Goal: Task Accomplishment & Management: Manage account settings

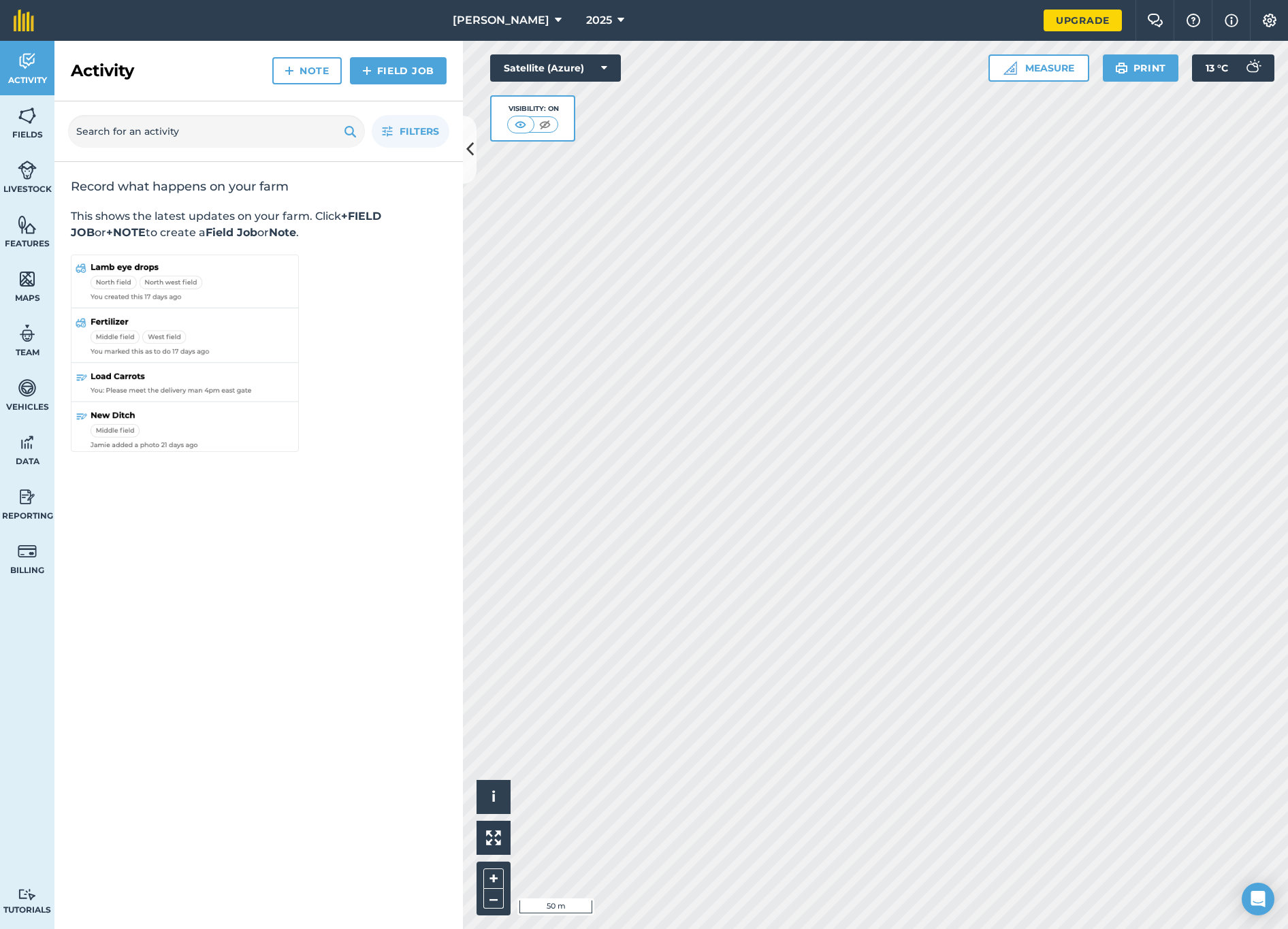
click at [505, 22] on span "[PERSON_NAME]" at bounding box center [501, 20] width 97 height 16
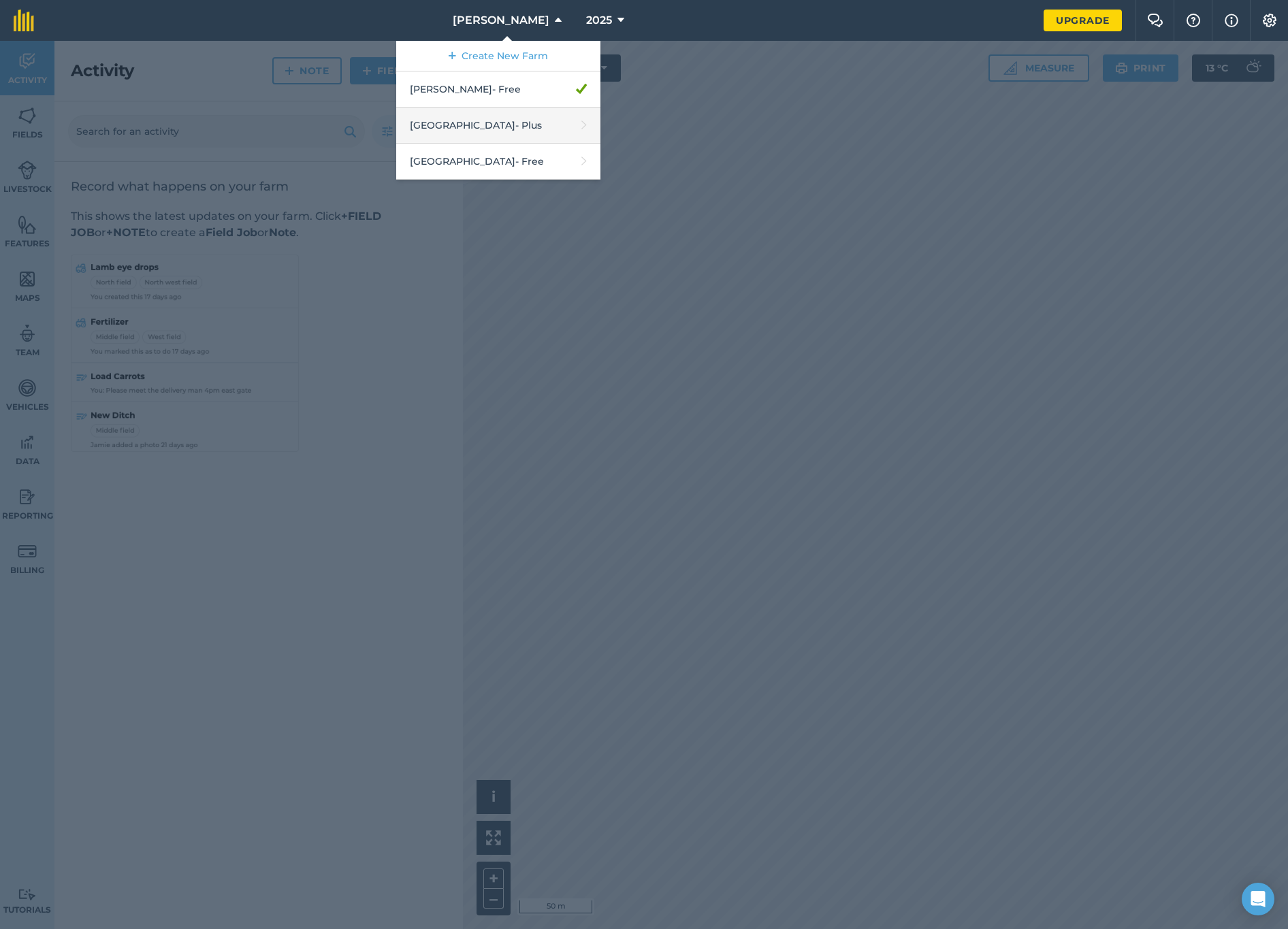
click at [488, 131] on link "Moonah Ridge - Plus" at bounding box center [498, 125] width 204 height 36
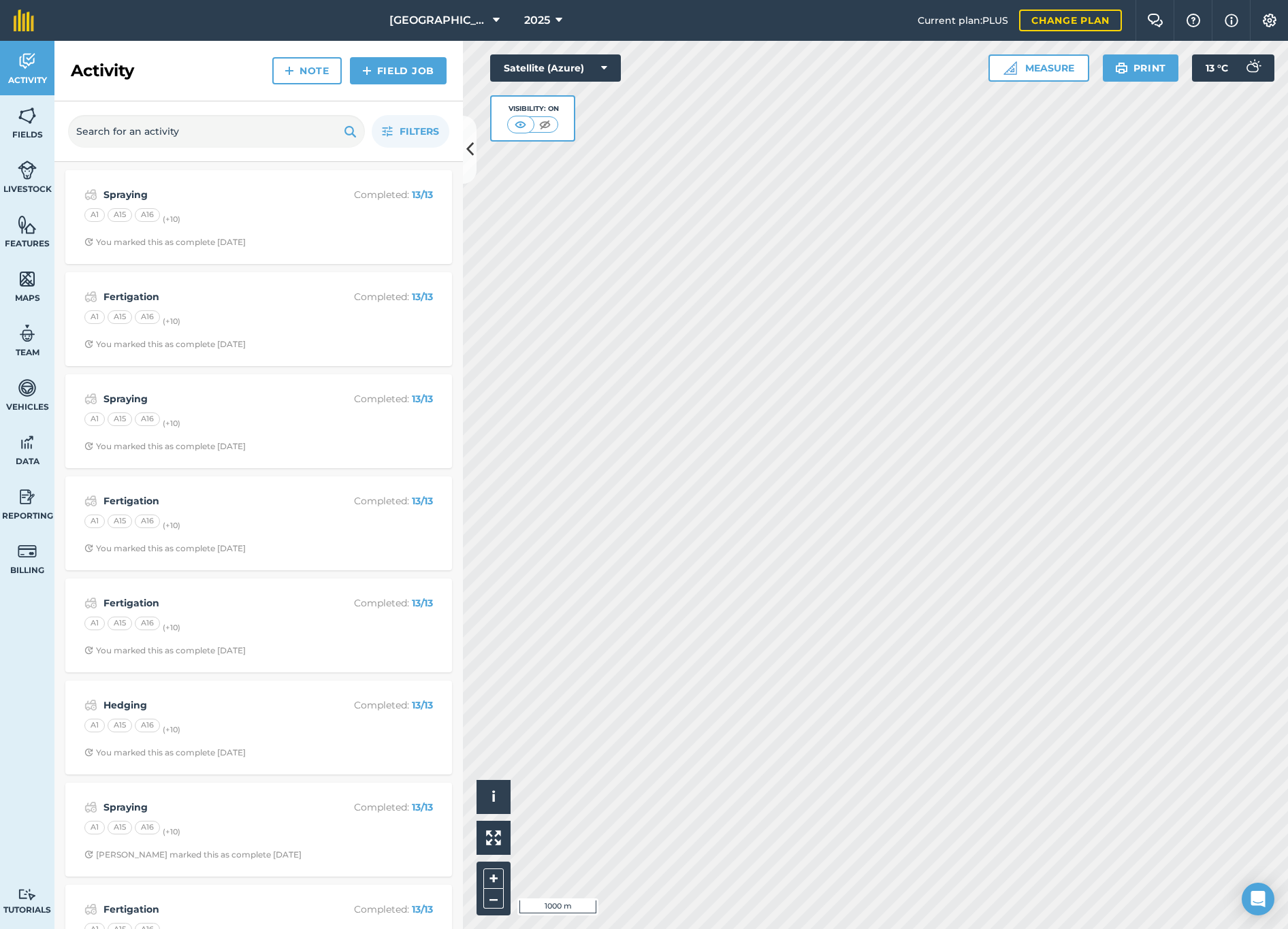
drag, startPoint x: 522, startPoint y: 13, endPoint x: 524, endPoint y: 22, distance: 9.2
click at [525, 13] on span "2025" at bounding box center [537, 20] width 25 height 16
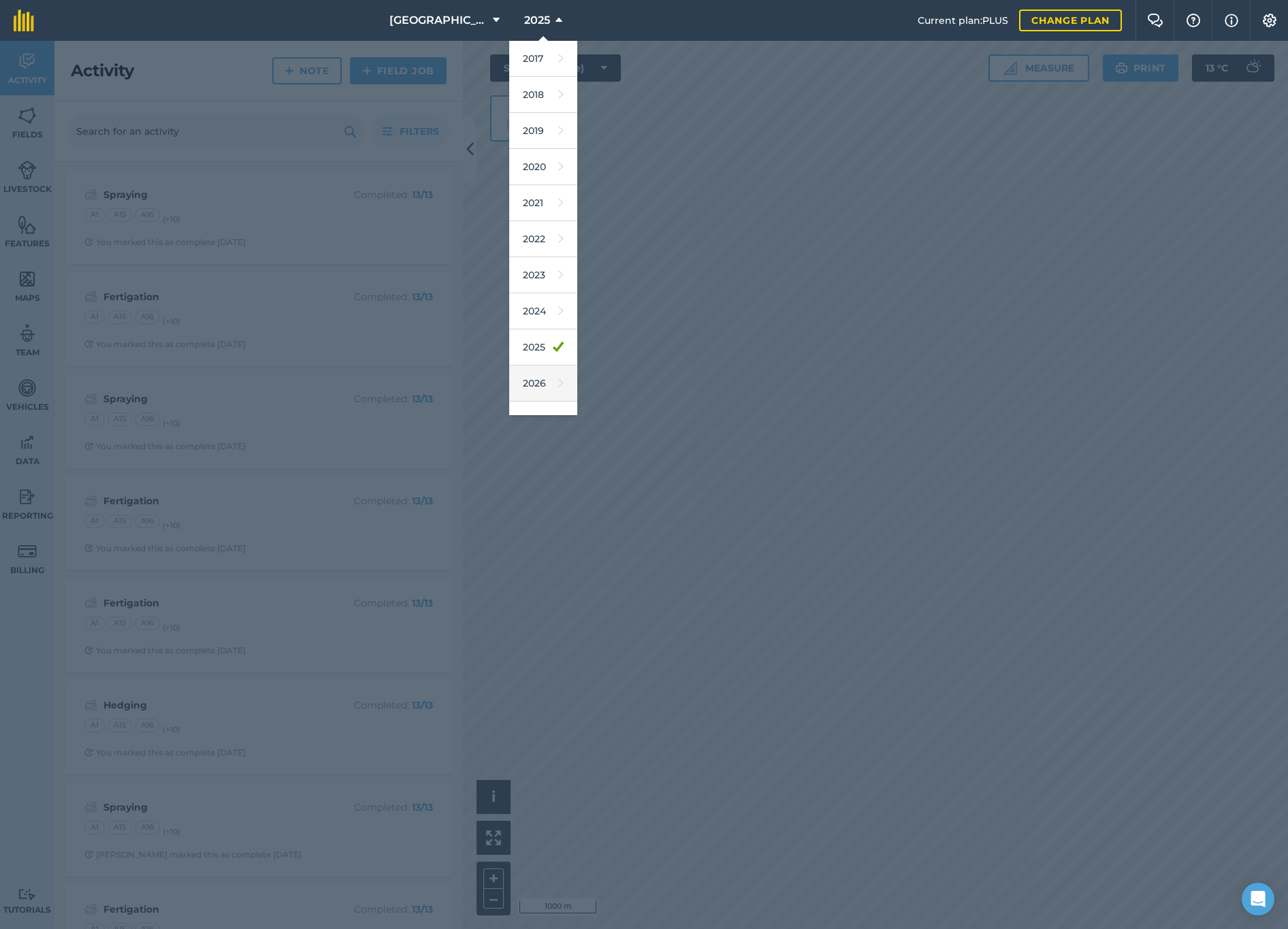
click at [524, 381] on link "2026" at bounding box center [543, 383] width 68 height 36
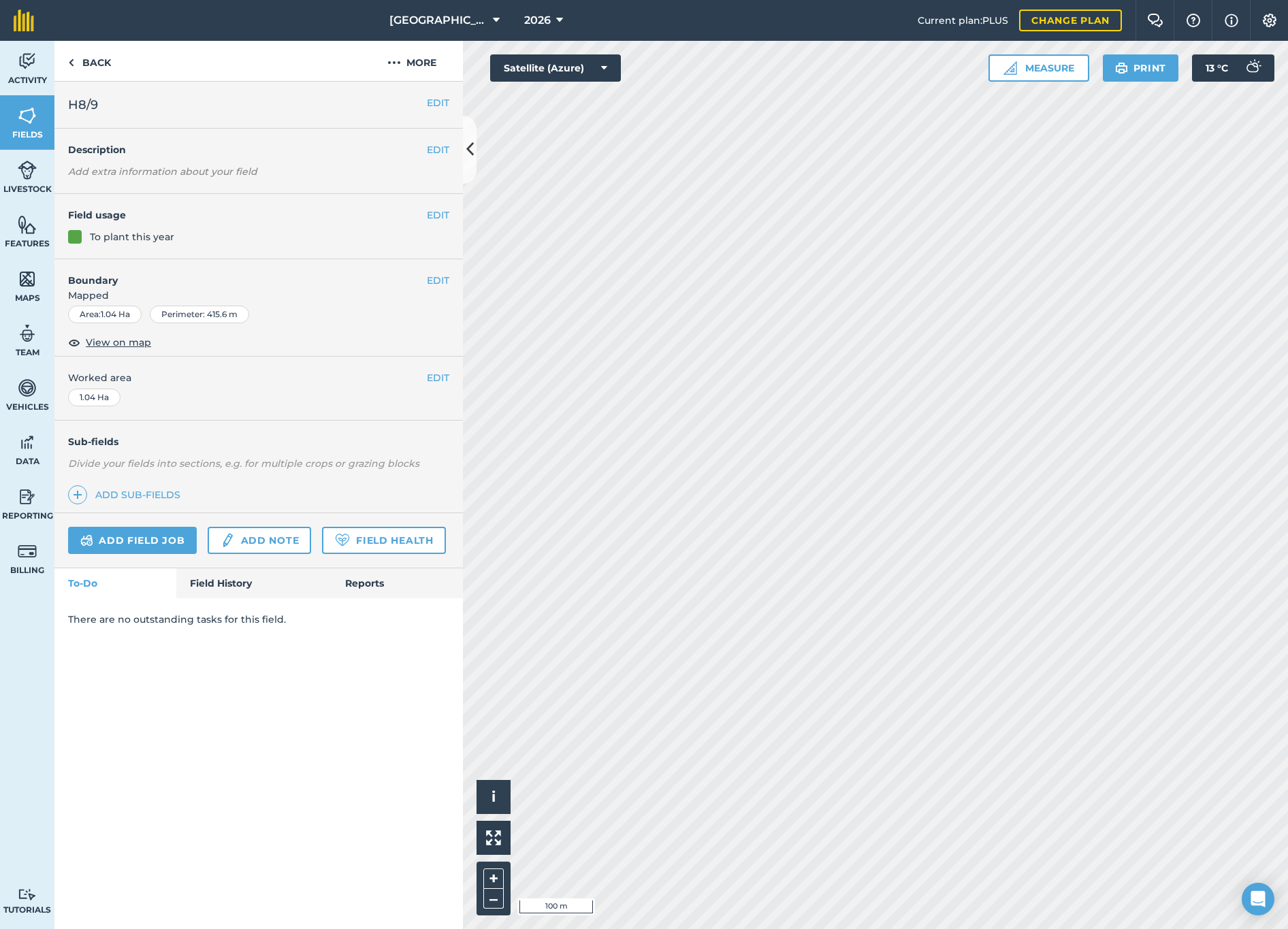
click at [178, 239] on div "To plant this year" at bounding box center [258, 236] width 381 height 15
click at [130, 236] on div "To plant this year" at bounding box center [131, 236] width 84 height 15
click at [440, 213] on button "EDIT" at bounding box center [438, 215] width 22 height 15
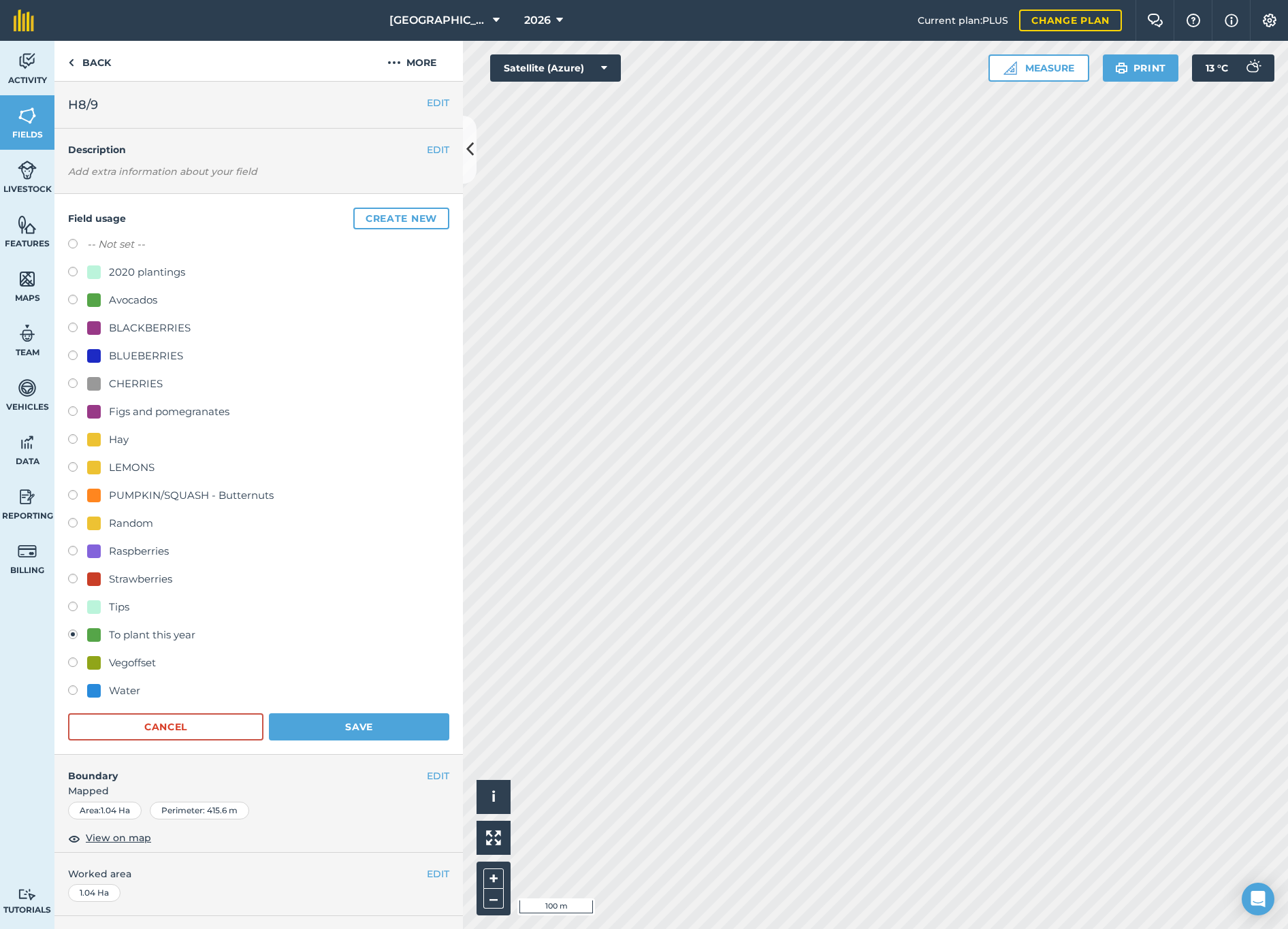
click at [73, 578] on label at bounding box center [77, 581] width 19 height 14
radio input "true"
radio input "false"
click at [352, 736] on button "Save" at bounding box center [359, 727] width 181 height 27
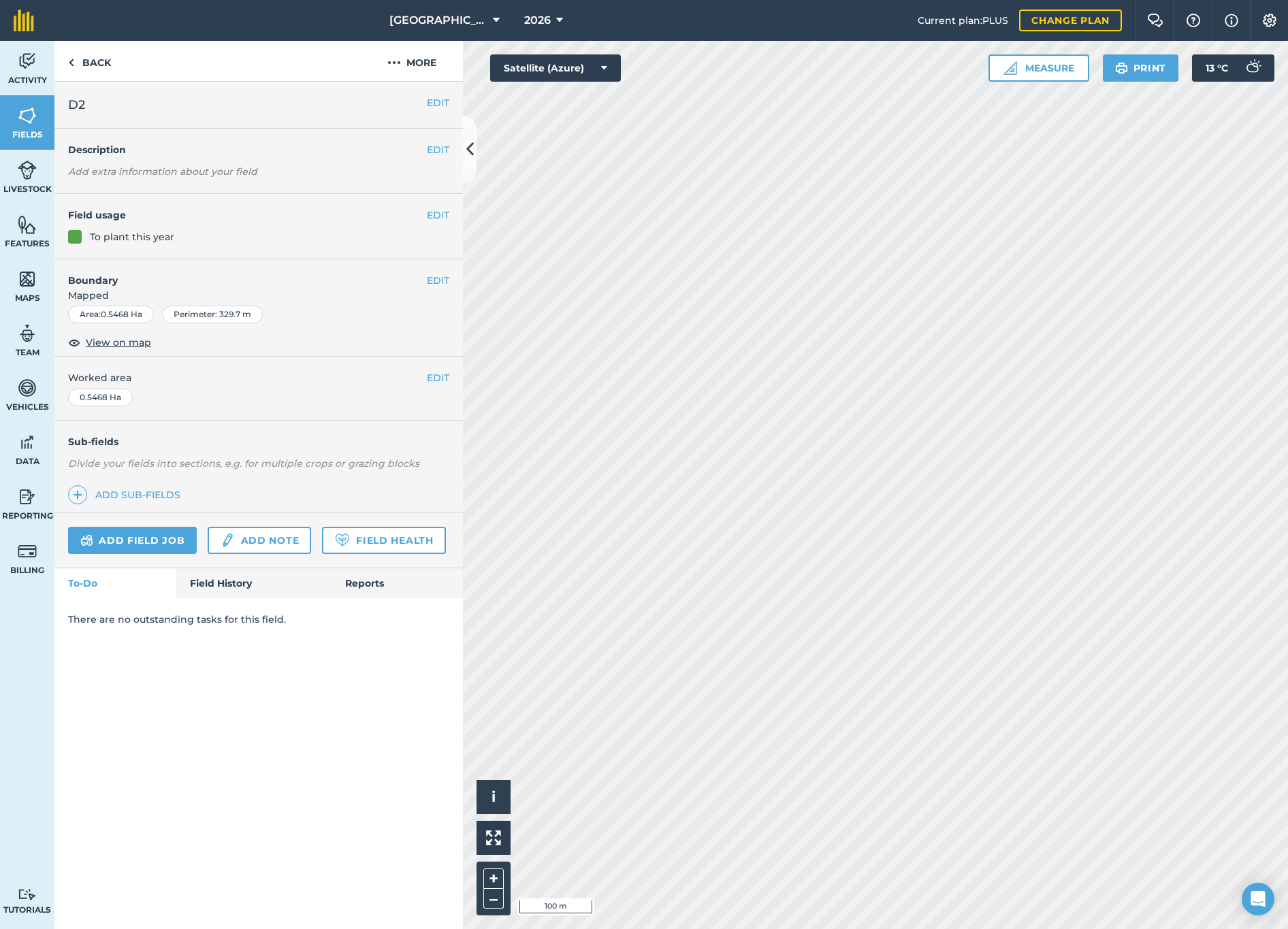
click at [443, 215] on button "EDIT" at bounding box center [438, 215] width 22 height 15
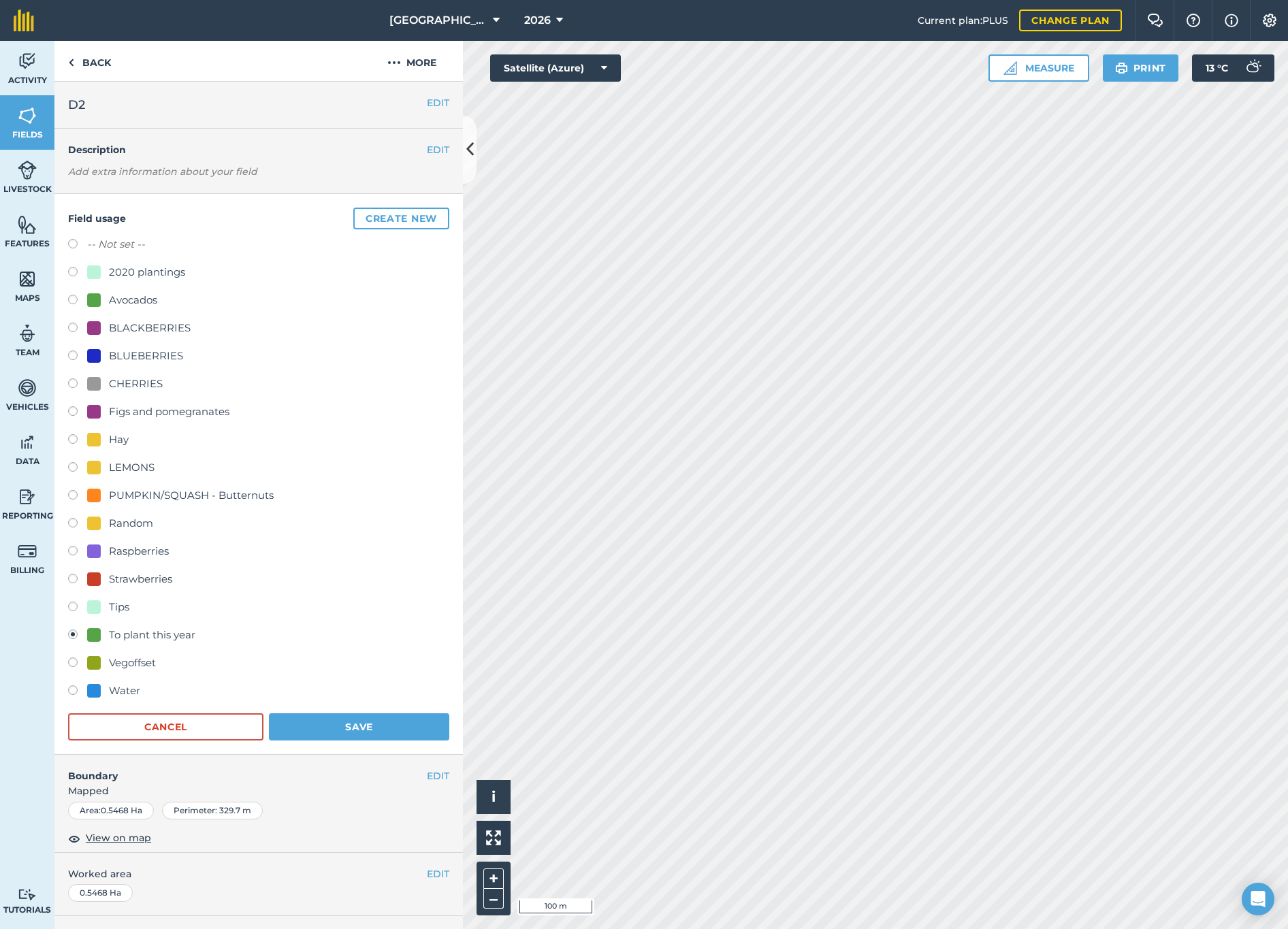
click at [73, 581] on label at bounding box center [77, 581] width 19 height 14
radio input "true"
radio input "false"
click at [328, 728] on button "Save" at bounding box center [359, 727] width 181 height 27
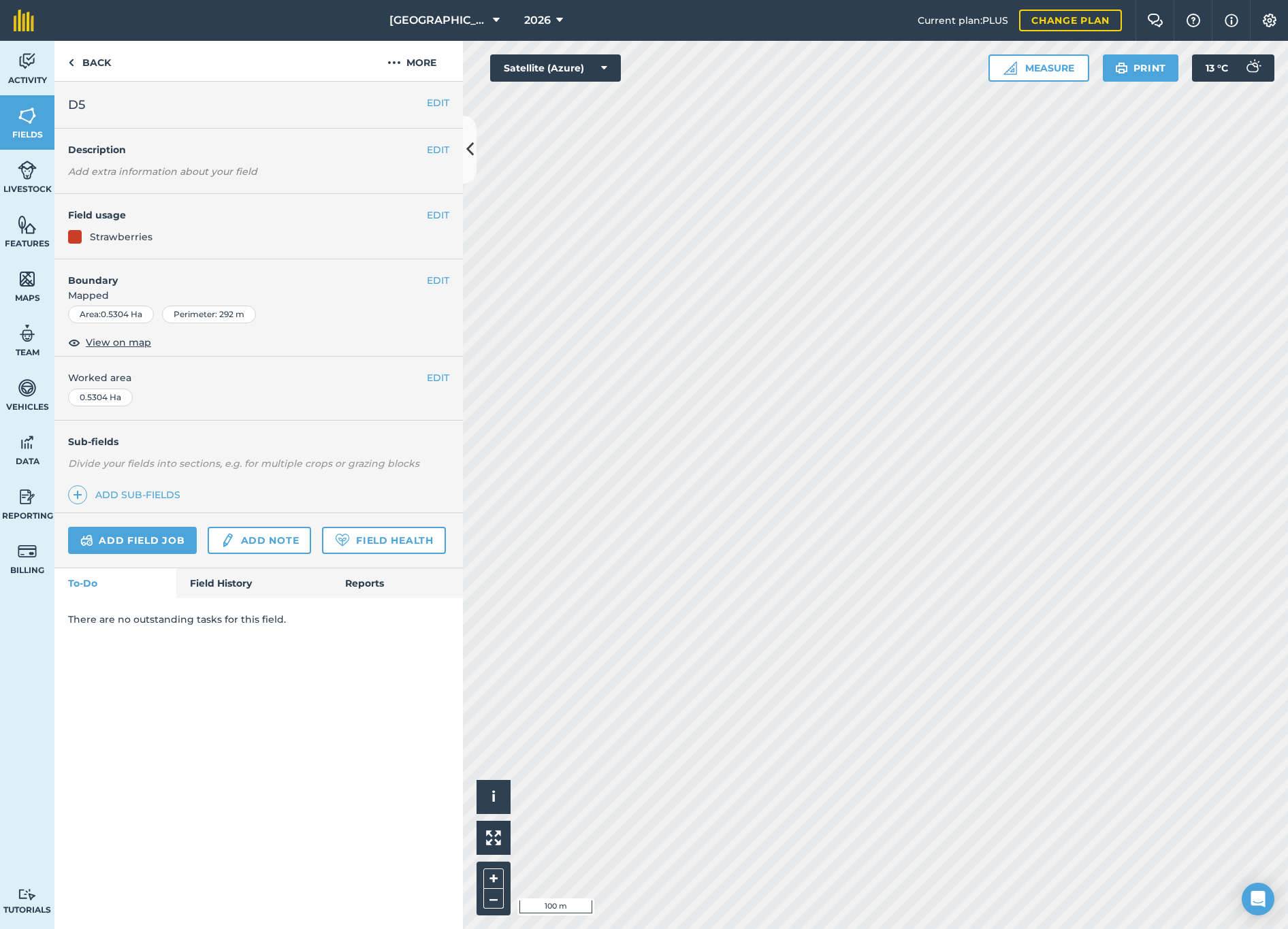
click at [427, 213] on button "EDIT" at bounding box center [438, 215] width 22 height 15
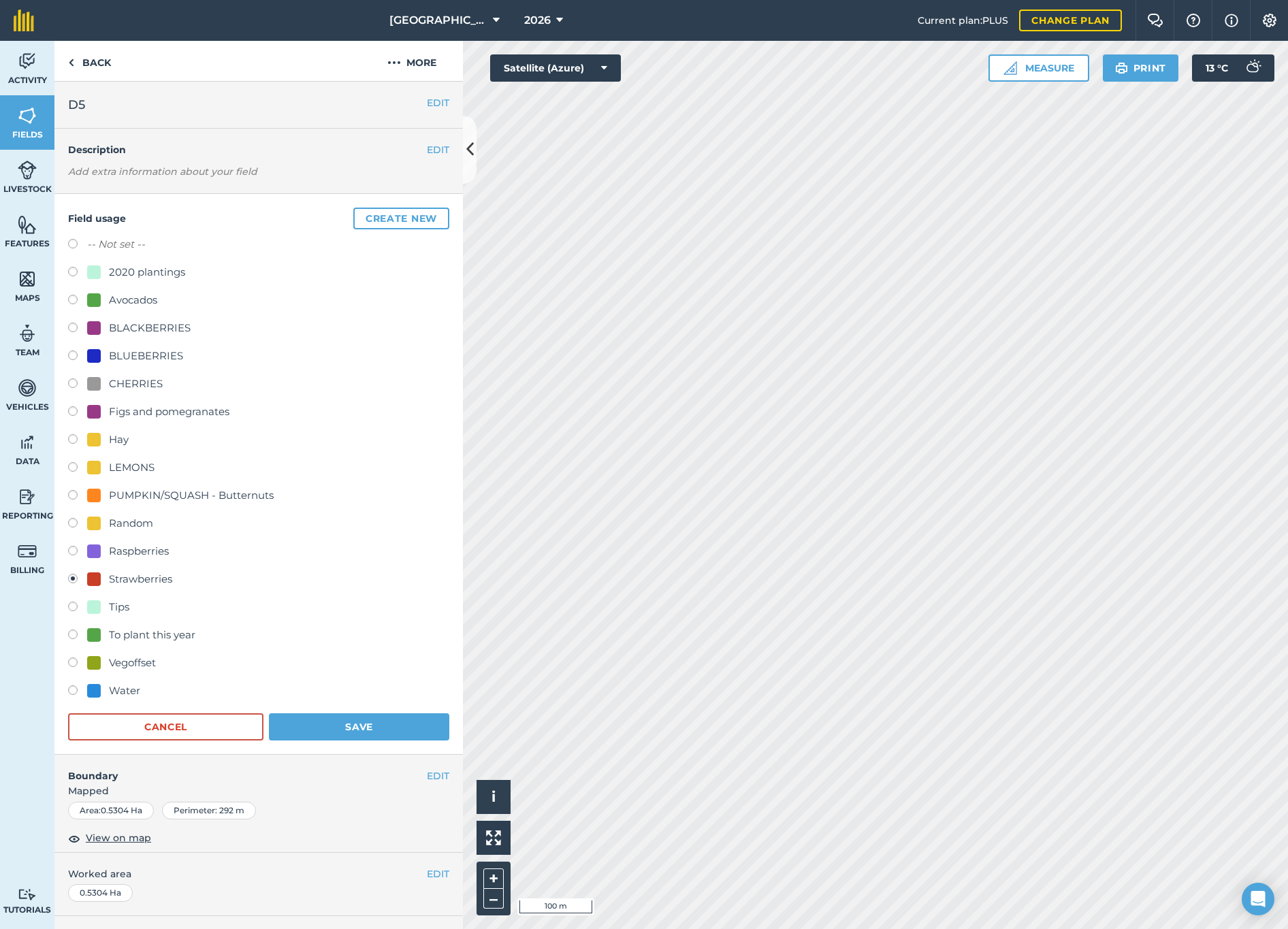
click at [134, 631] on div "To plant this year" at bounding box center [152, 635] width 87 height 16
radio input "true"
radio input "false"
click at [329, 720] on button "Save" at bounding box center [359, 727] width 181 height 27
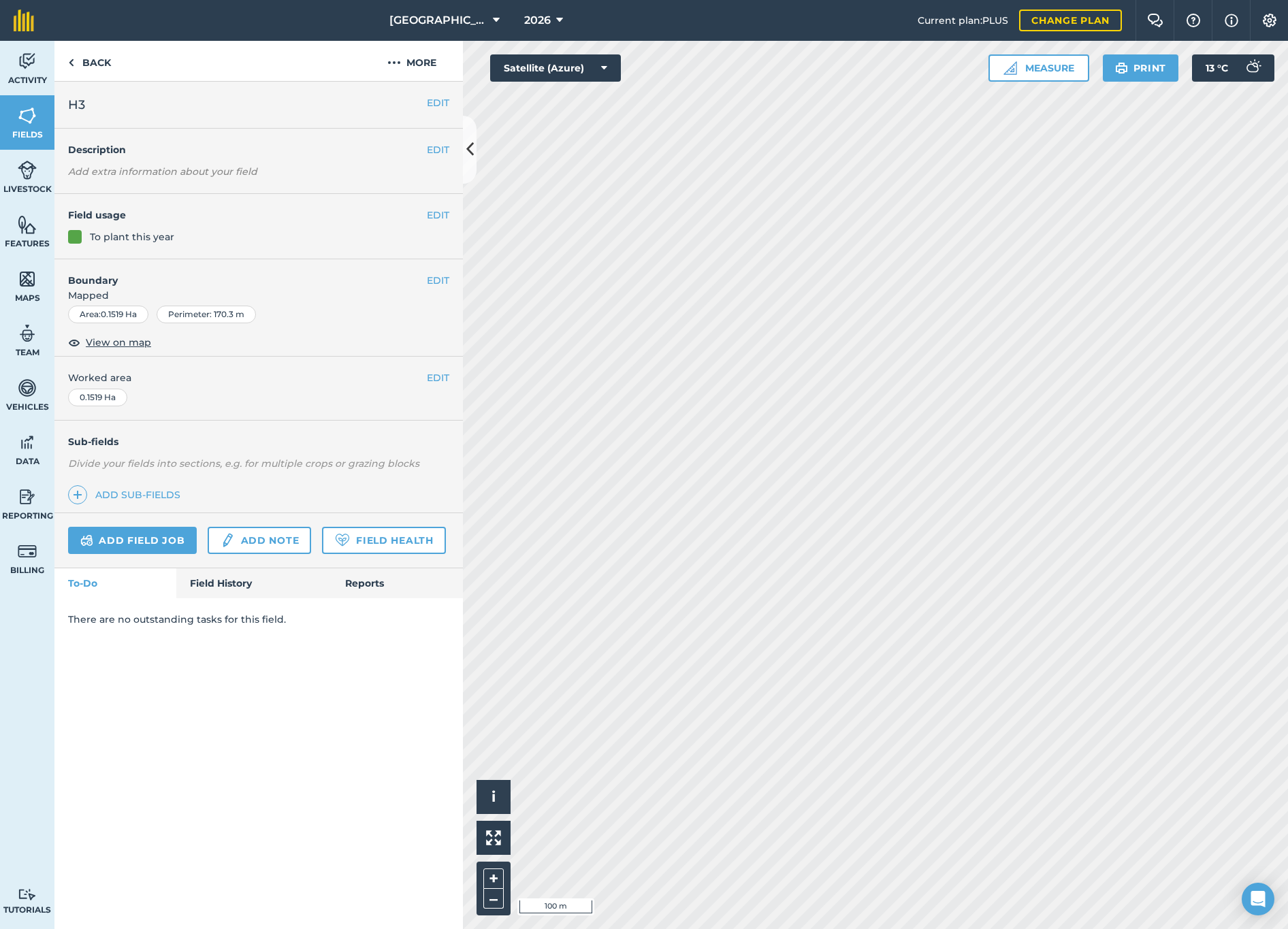
click at [436, 211] on button "EDIT" at bounding box center [438, 215] width 22 height 15
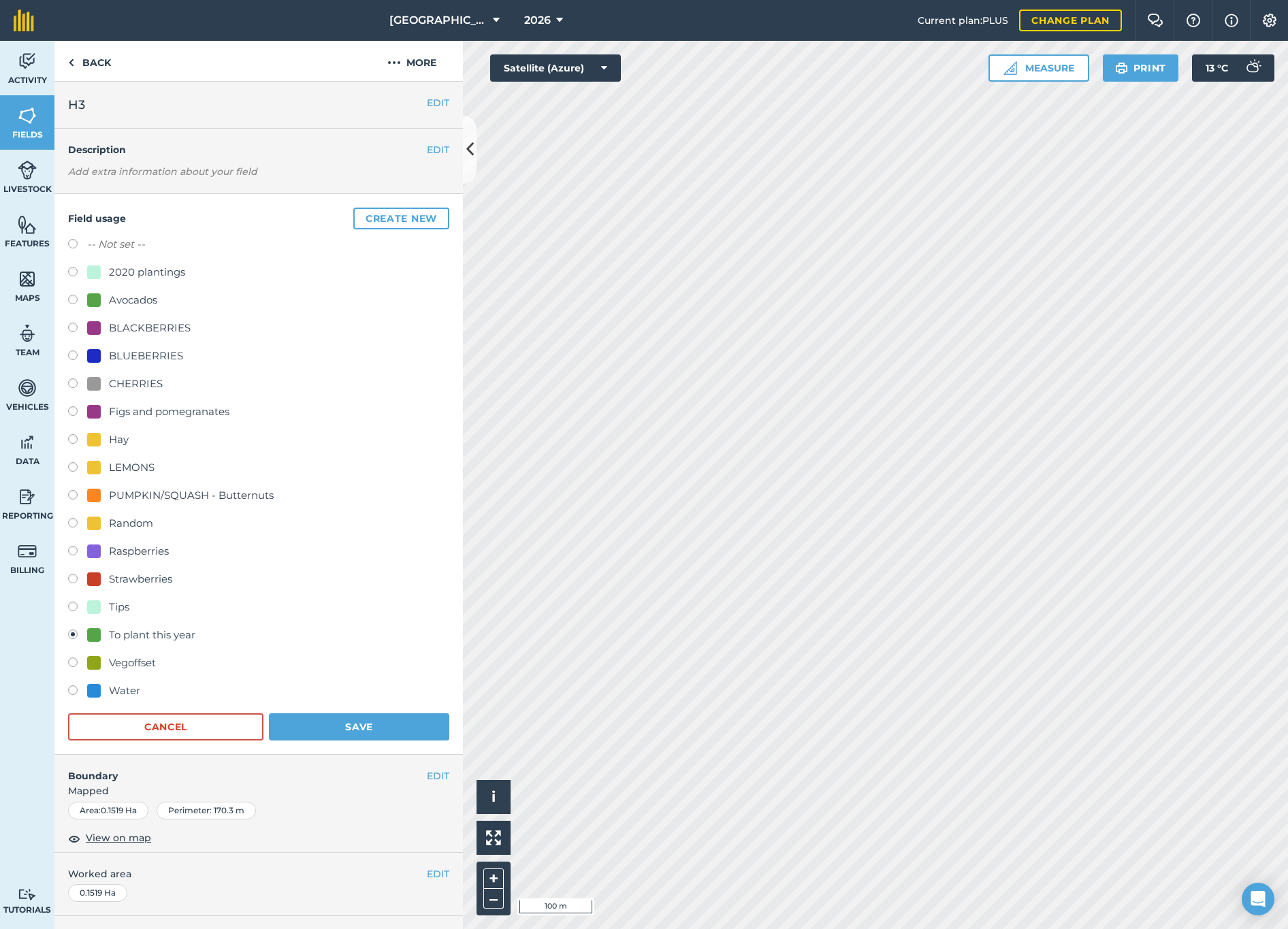
click at [74, 581] on label at bounding box center [77, 581] width 19 height 14
radio input "true"
radio input "false"
click at [359, 724] on button "Save" at bounding box center [359, 727] width 181 height 27
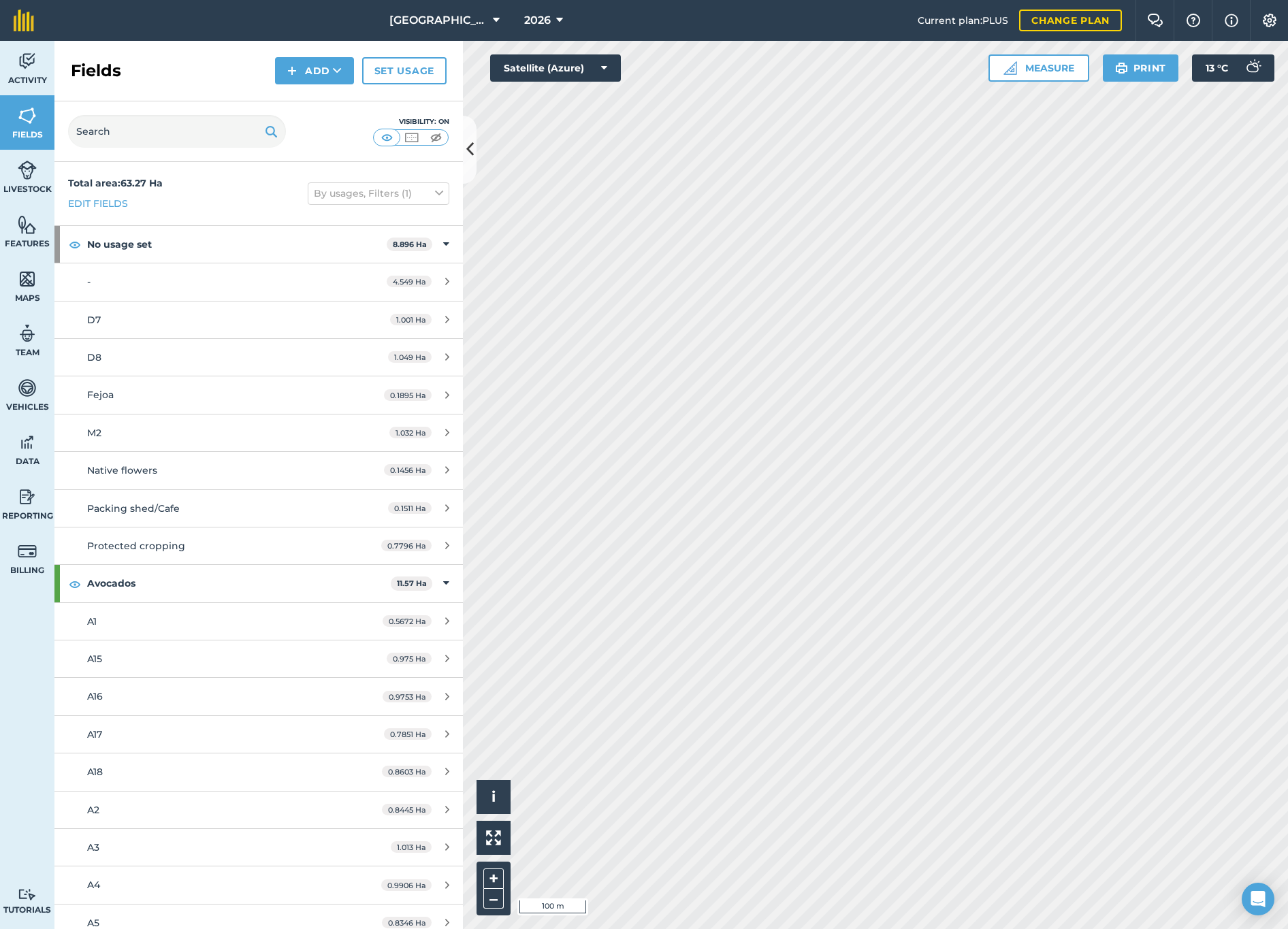
click at [314, 72] on button "Add" at bounding box center [314, 70] width 79 height 27
click at [307, 103] on link "Draw" at bounding box center [314, 101] width 75 height 30
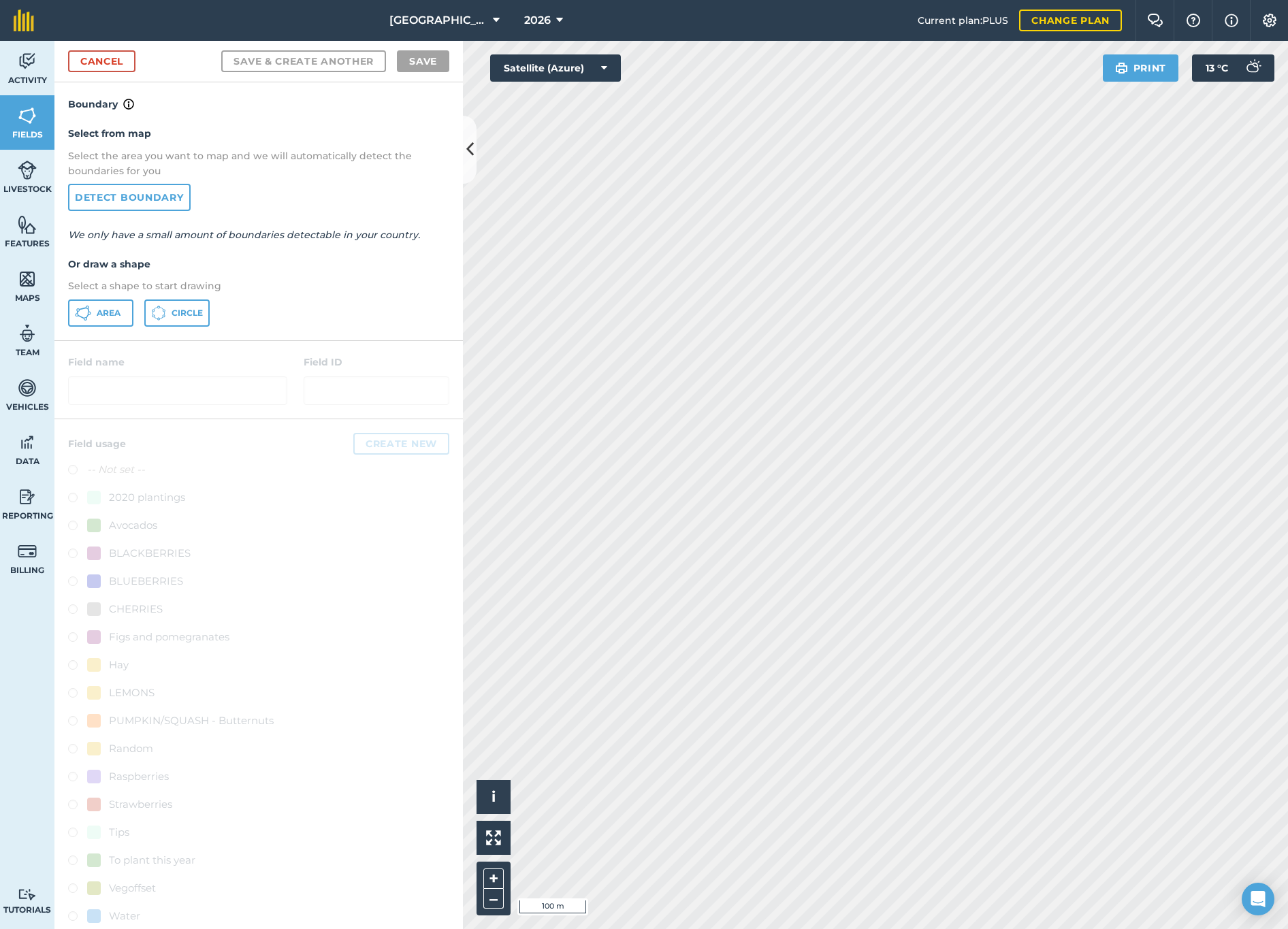
drag, startPoint x: 153, startPoint y: 309, endPoint x: 238, endPoint y: 308, distance: 85.0
click at [153, 309] on icon at bounding box center [158, 313] width 15 height 15
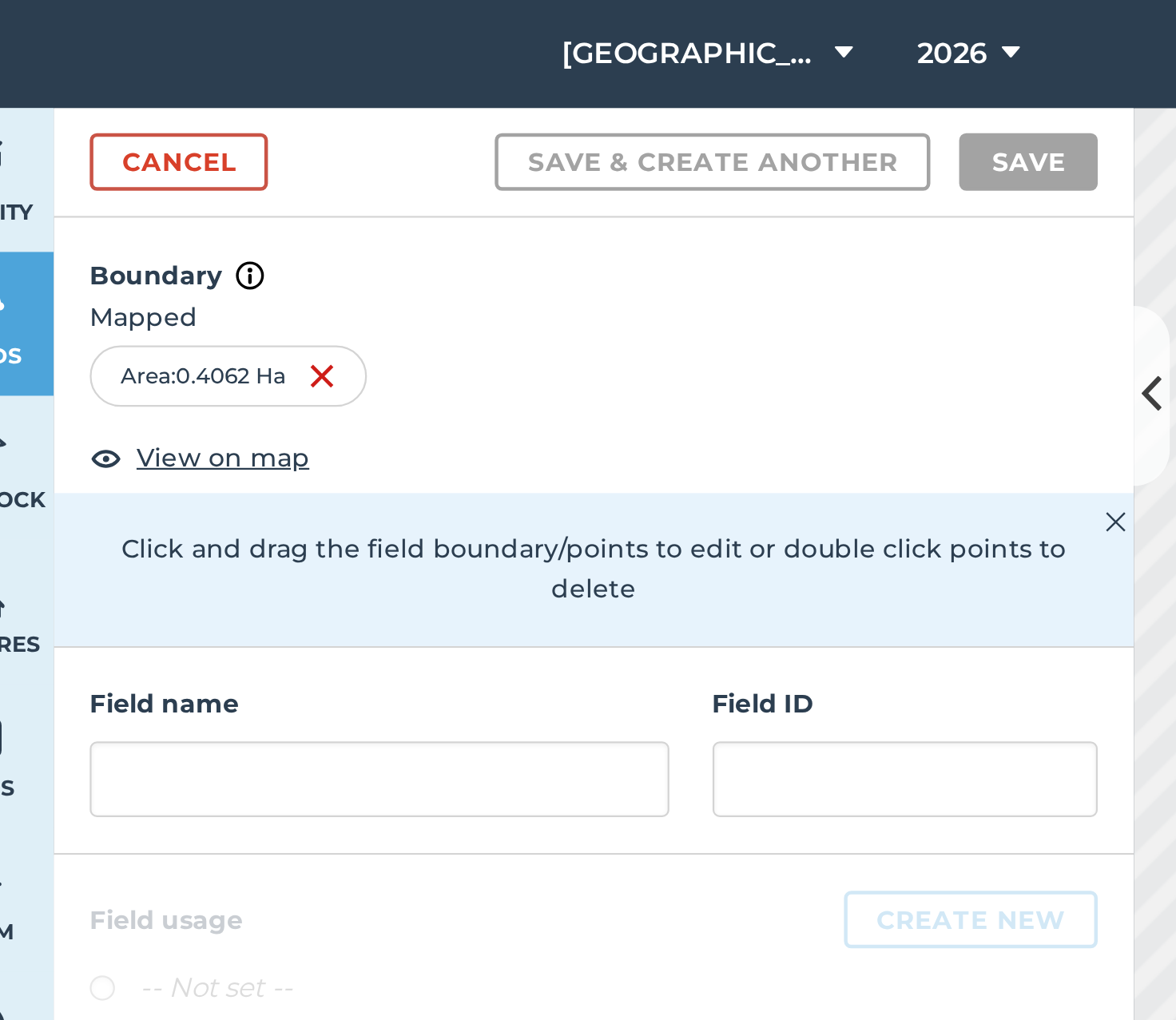
click at [98, 77] on link "Cancel" at bounding box center [119, 72] width 79 height 25
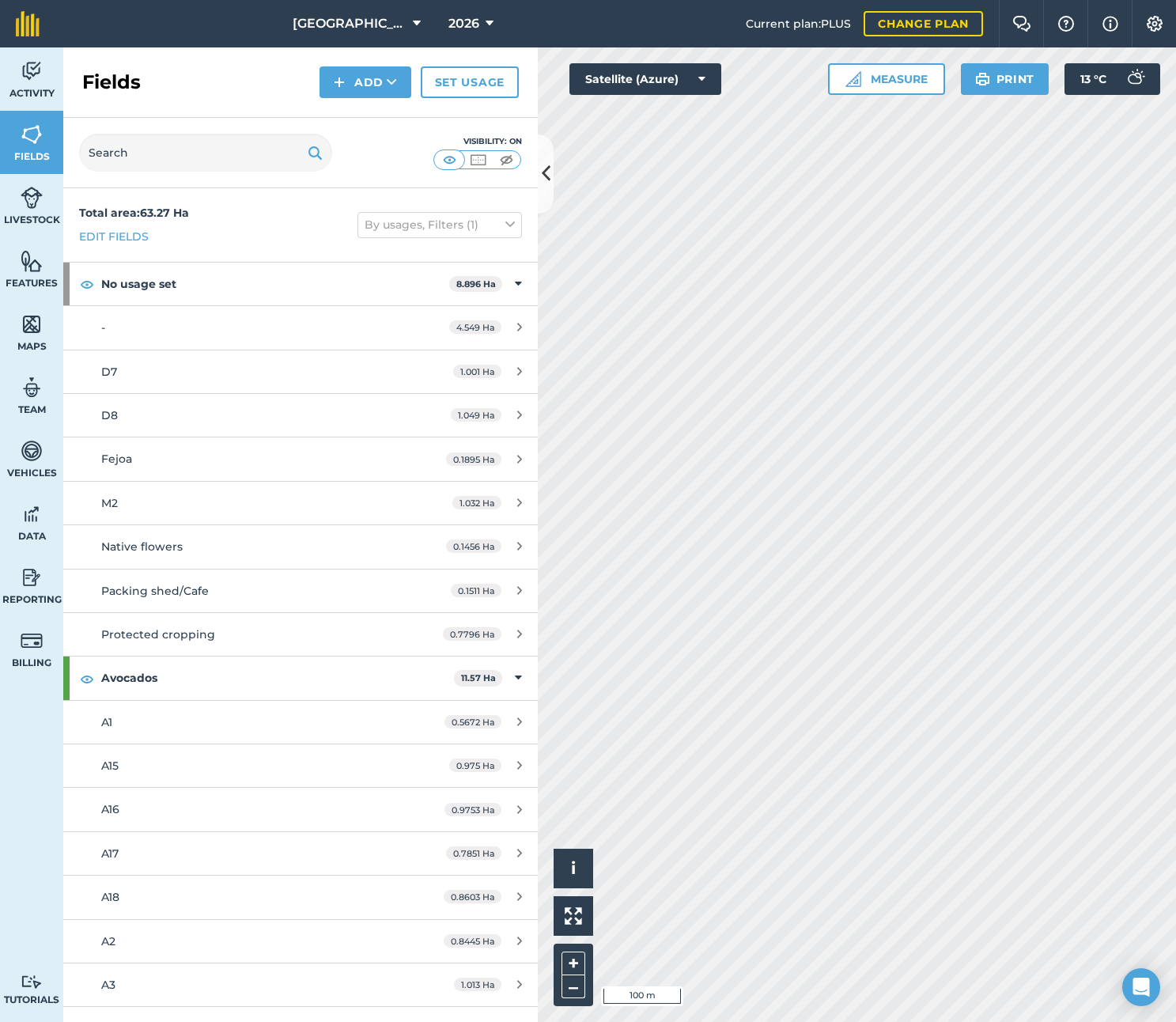
click at [364, 84] on button "Add" at bounding box center [365, 82] width 92 height 31
click at [360, 121] on link "Draw" at bounding box center [365, 118] width 87 height 35
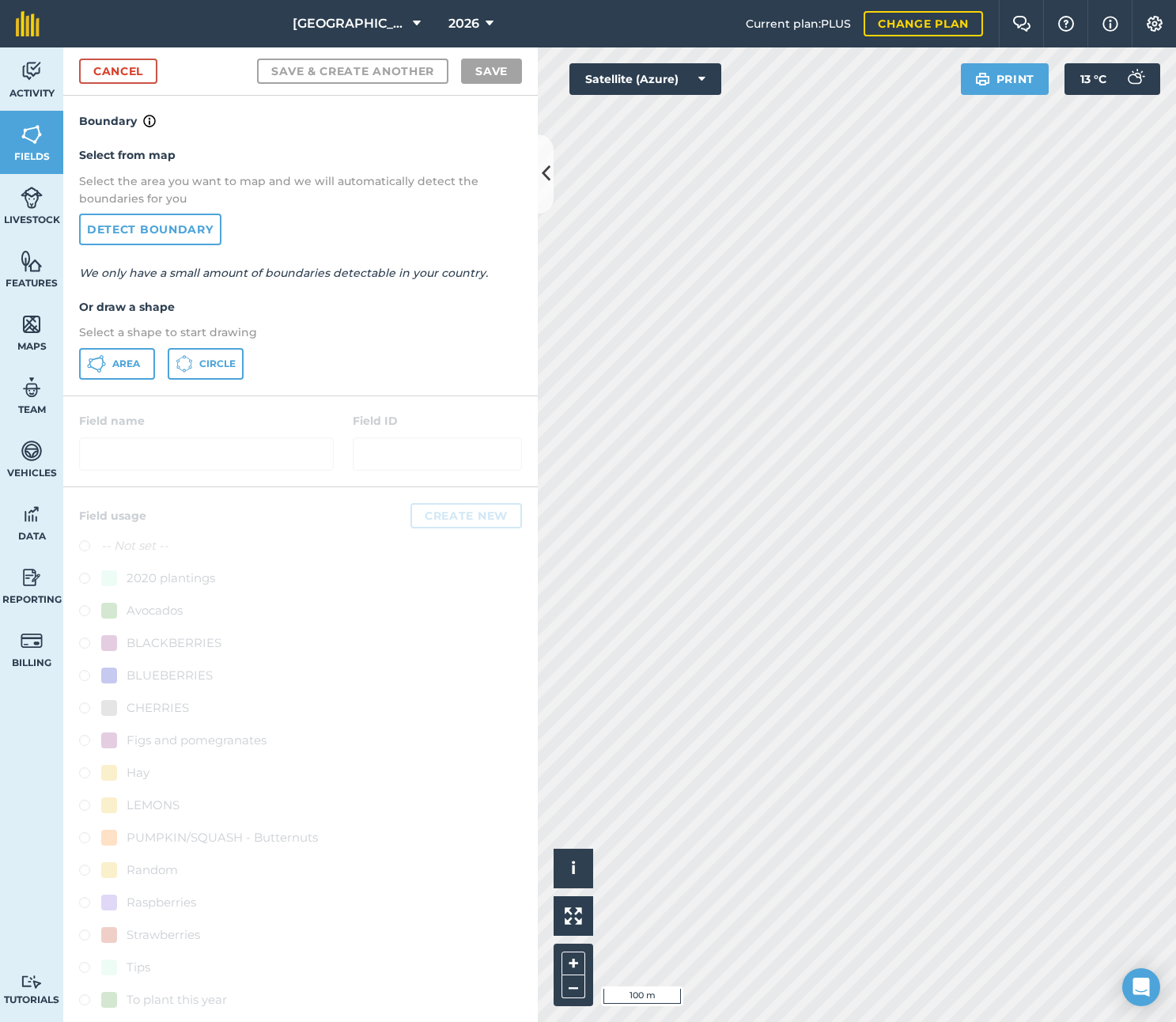
drag, startPoint x: 103, startPoint y: 355, endPoint x: 112, endPoint y: 353, distance: 9.2
click at [105, 355] on icon at bounding box center [96, 363] width 19 height 19
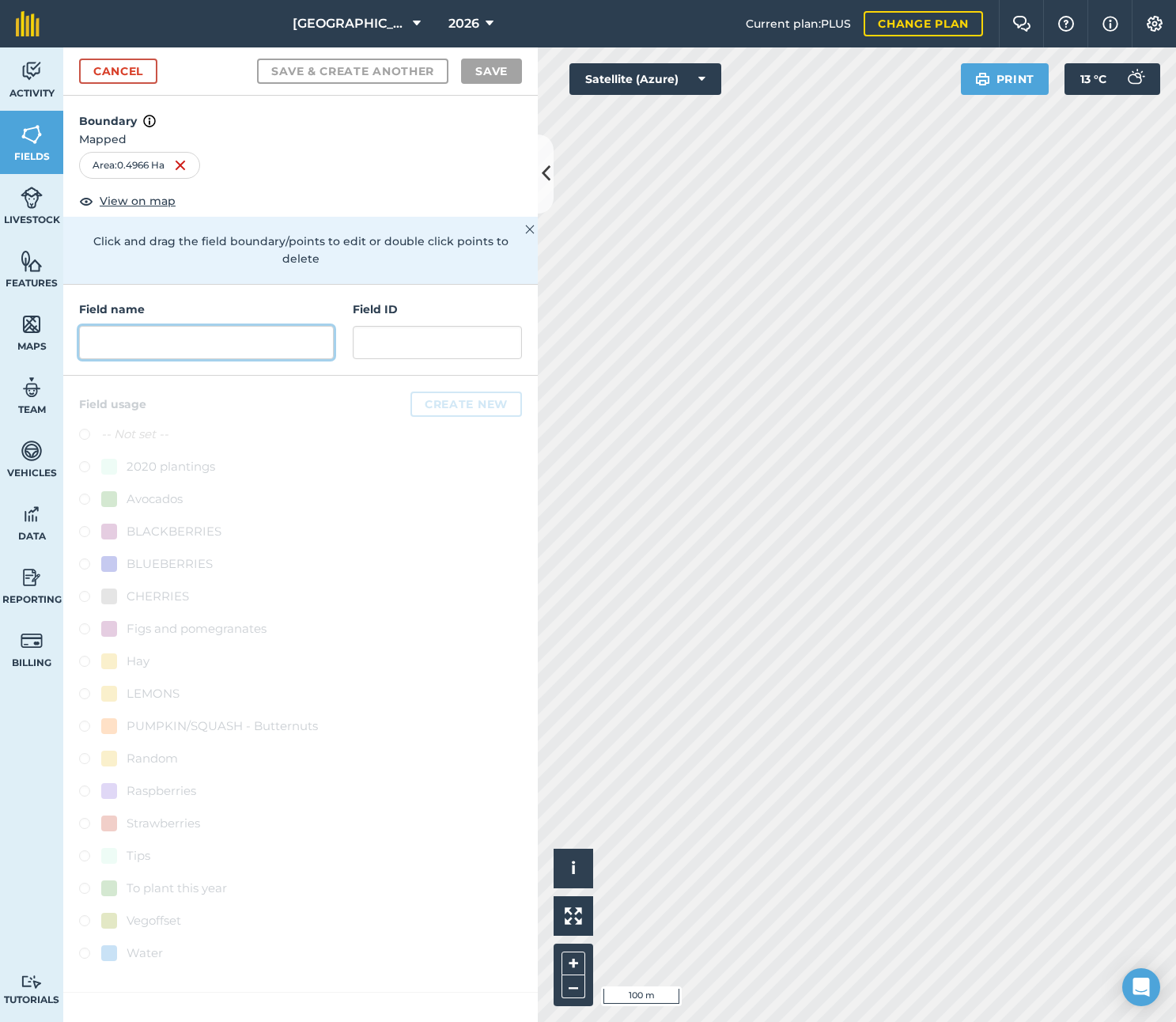
click at [245, 326] on input "text" at bounding box center [206, 342] width 255 height 33
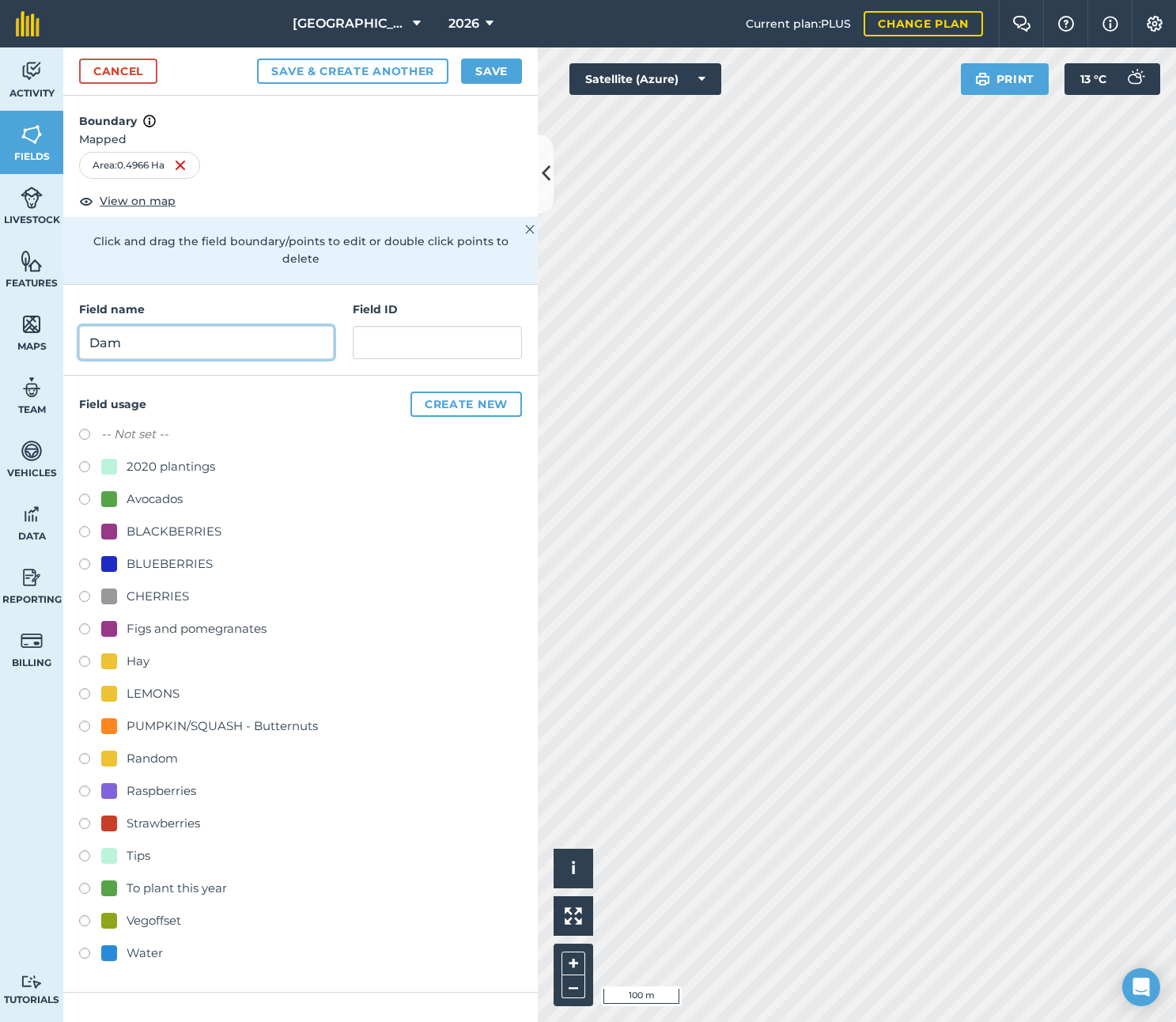
type input "Dam"
click at [83, 948] on label at bounding box center [90, 956] width 22 height 16
radio input "true"
click at [499, 68] on button "Save" at bounding box center [492, 71] width 61 height 25
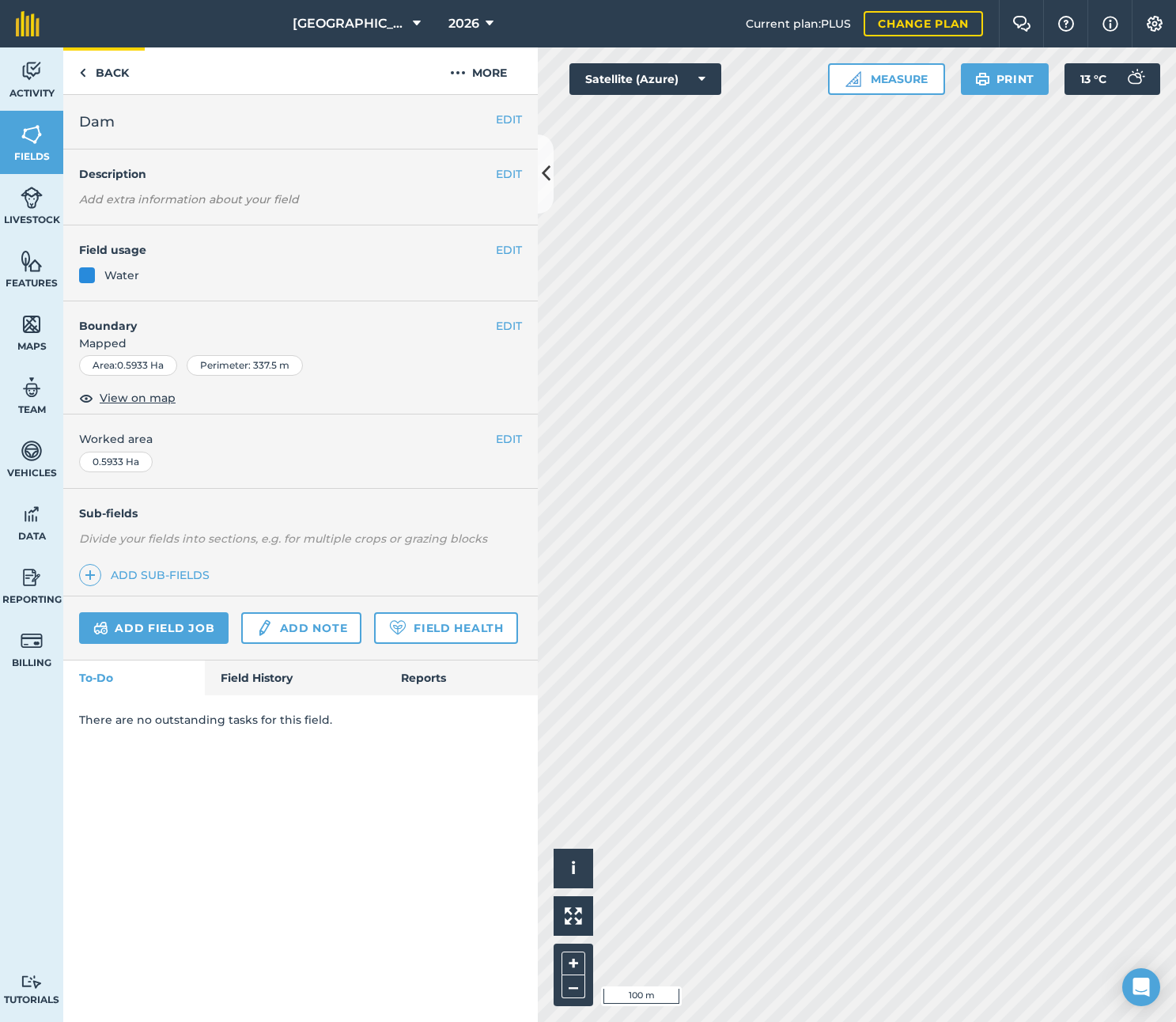
click at [118, 74] on link "Back" at bounding box center [103, 71] width 82 height 47
click at [502, 249] on button "EDIT" at bounding box center [509, 249] width 26 height 17
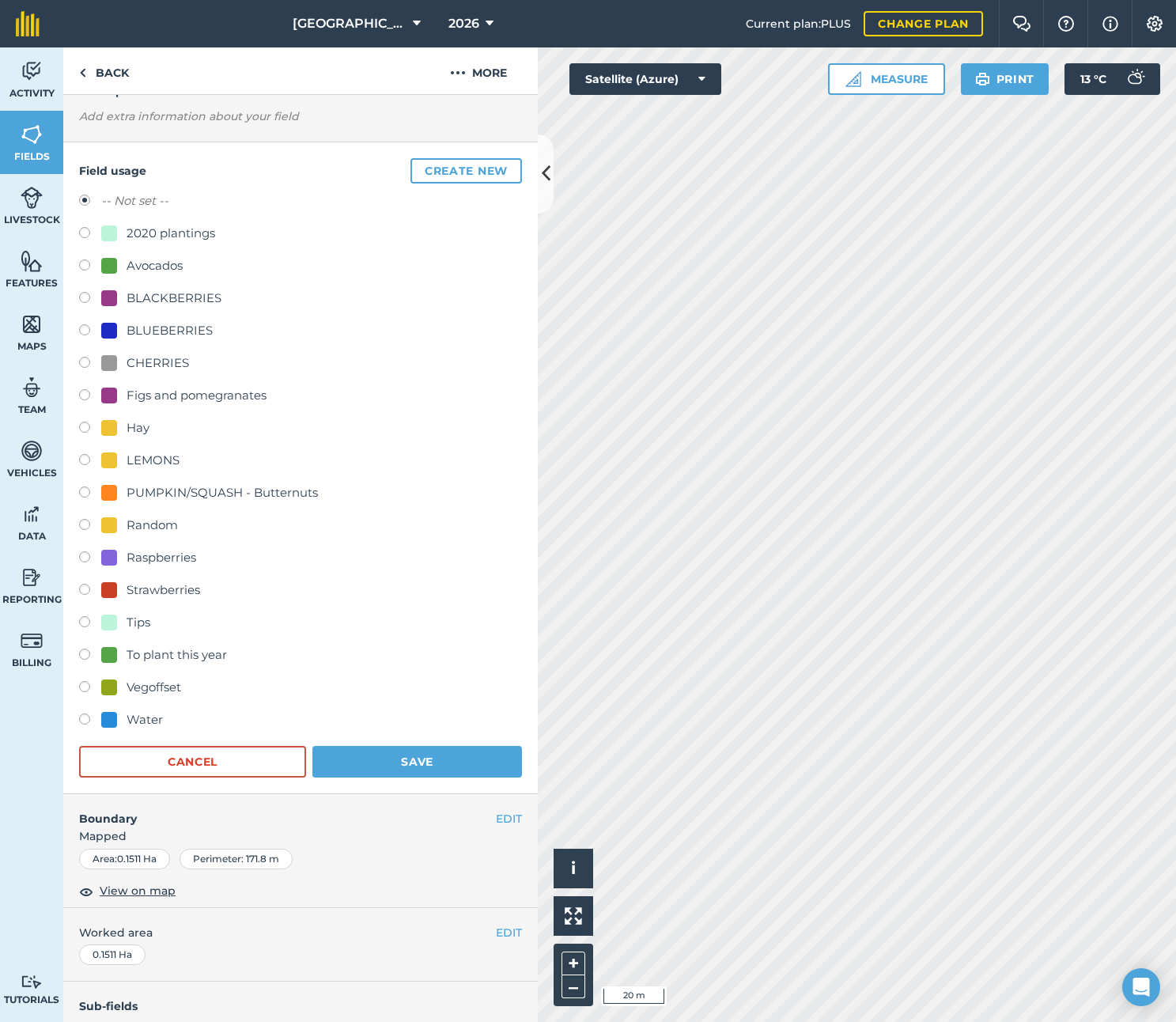
scroll to position [69, 0]
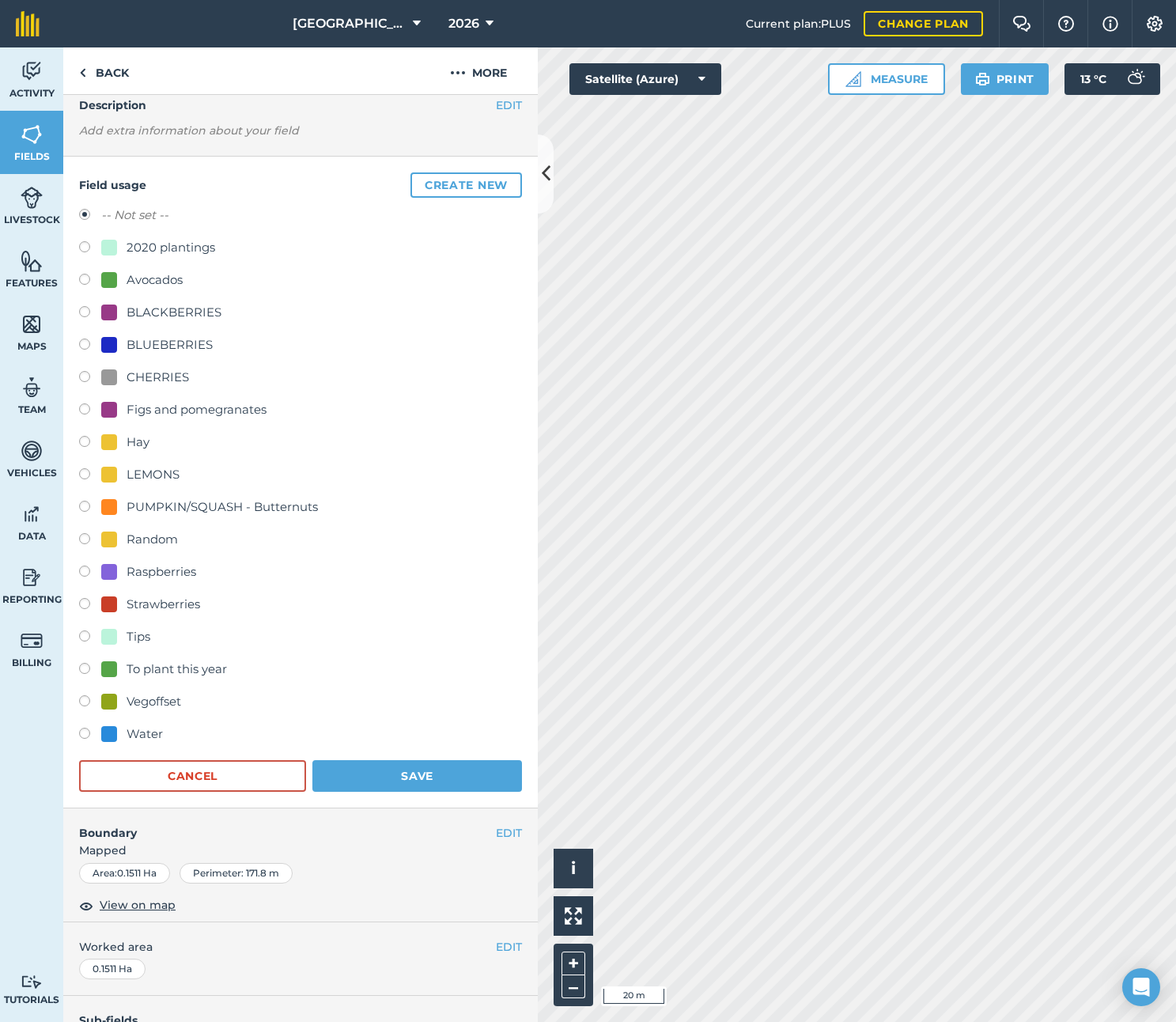
click at [85, 538] on label at bounding box center [90, 541] width 22 height 16
radio input "true"
radio input "false"
click at [382, 769] on button "Save" at bounding box center [417, 775] width 210 height 31
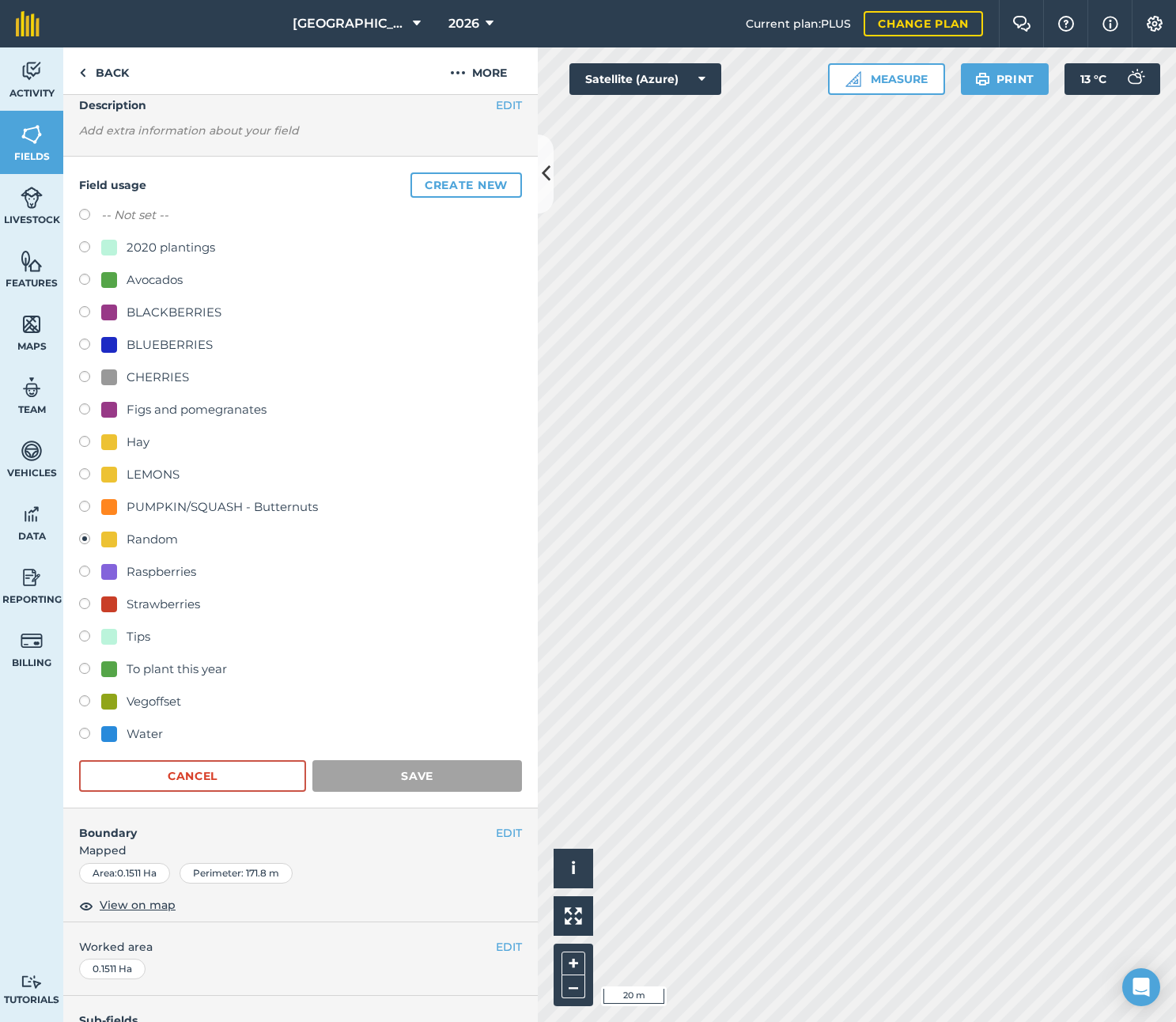
scroll to position [0, 0]
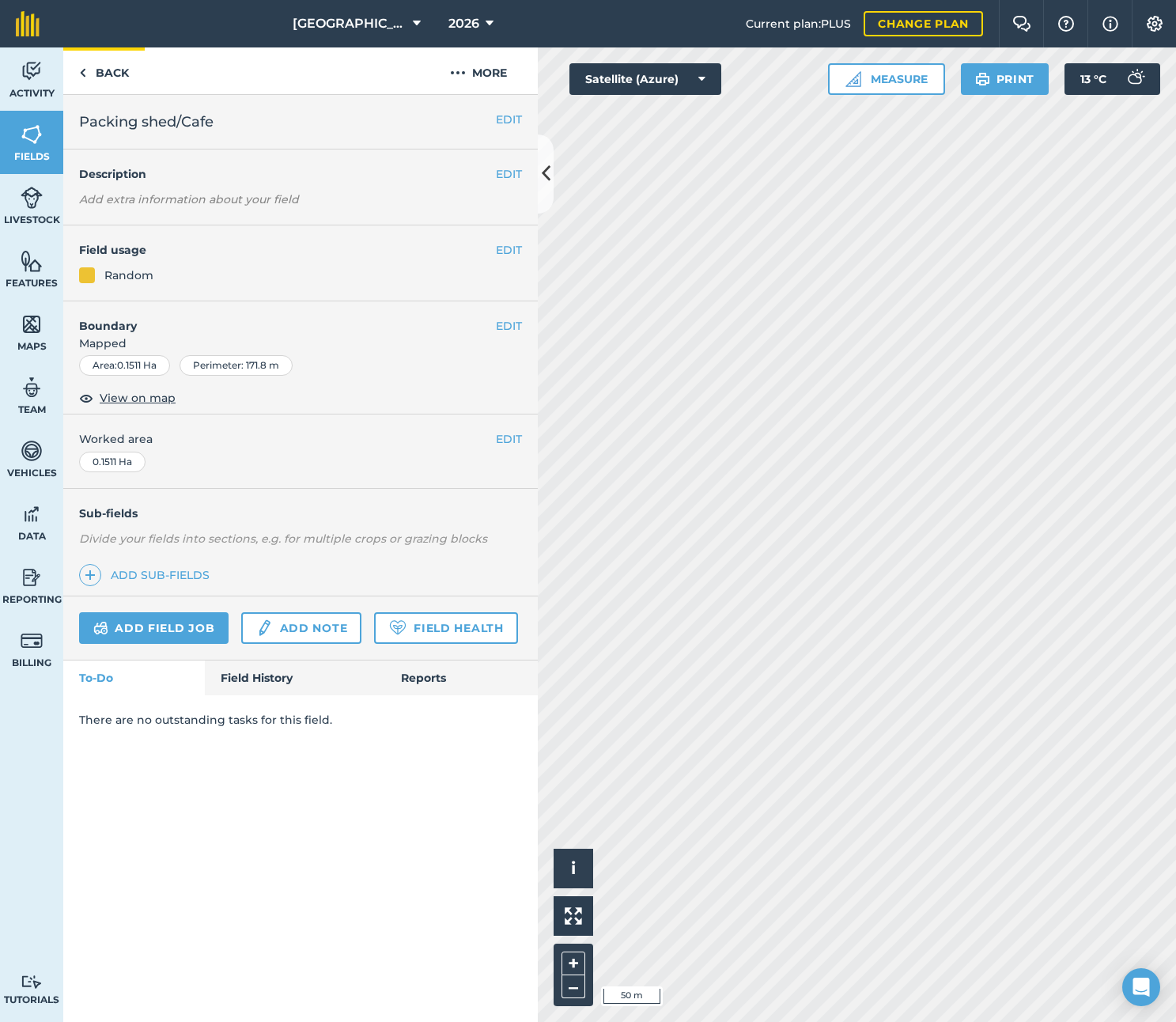
click at [99, 77] on link "Back" at bounding box center [103, 71] width 82 height 47
click at [88, 71] on link "Back" at bounding box center [103, 71] width 82 height 47
click at [1016, 83] on button "Print" at bounding box center [1005, 78] width 89 height 31
